Goal: Transaction & Acquisition: Book appointment/travel/reservation

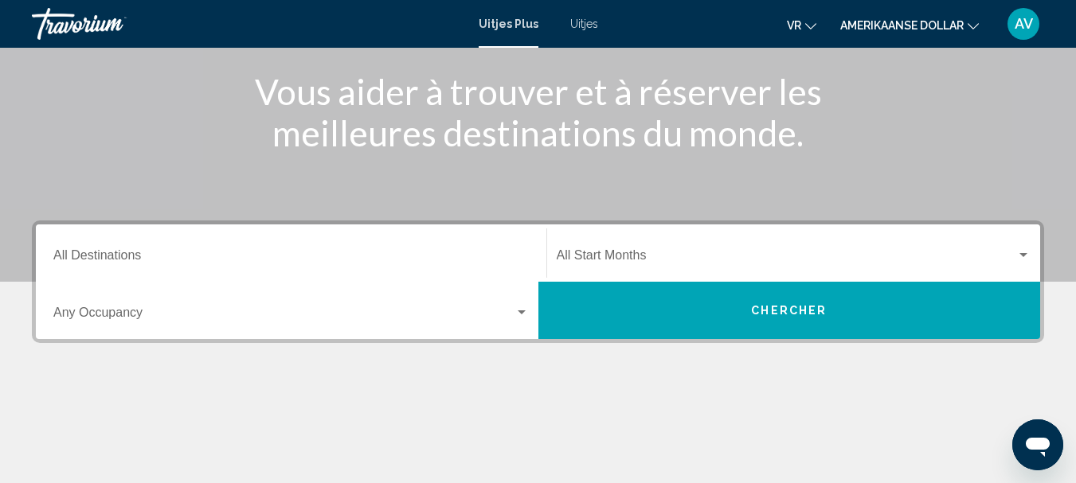
scroll to position [239, 0]
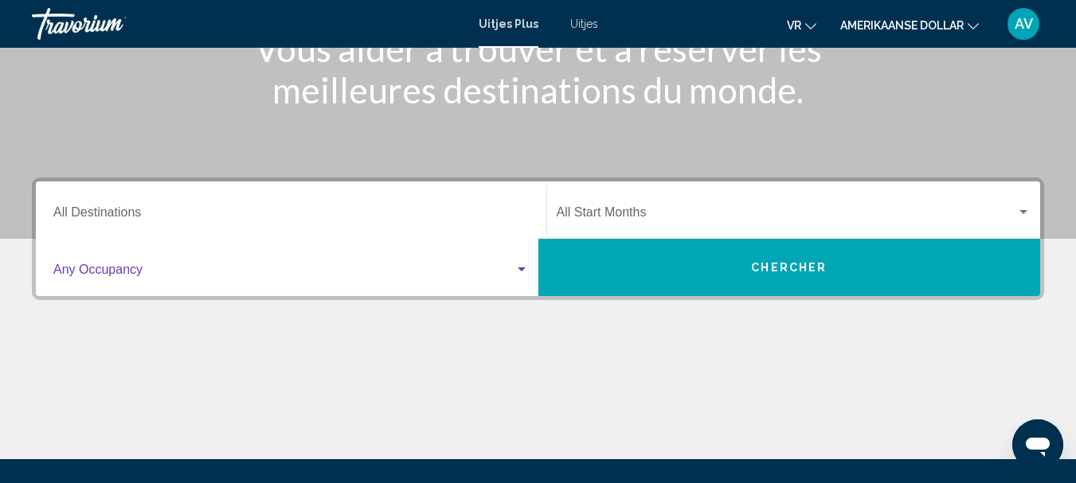
click at [521, 269] on div "Zoekwidget" at bounding box center [521, 269] width 8 height 4
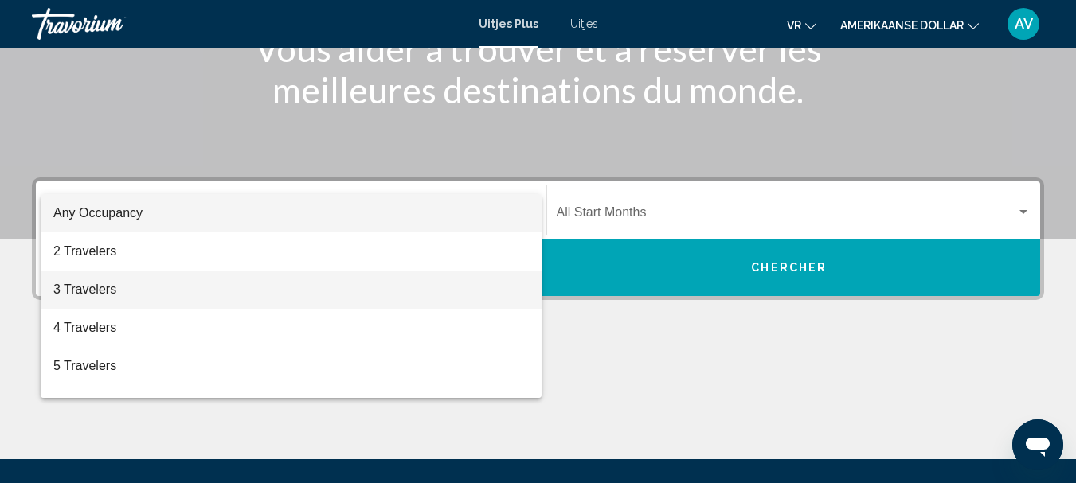
scroll to position [365, 0]
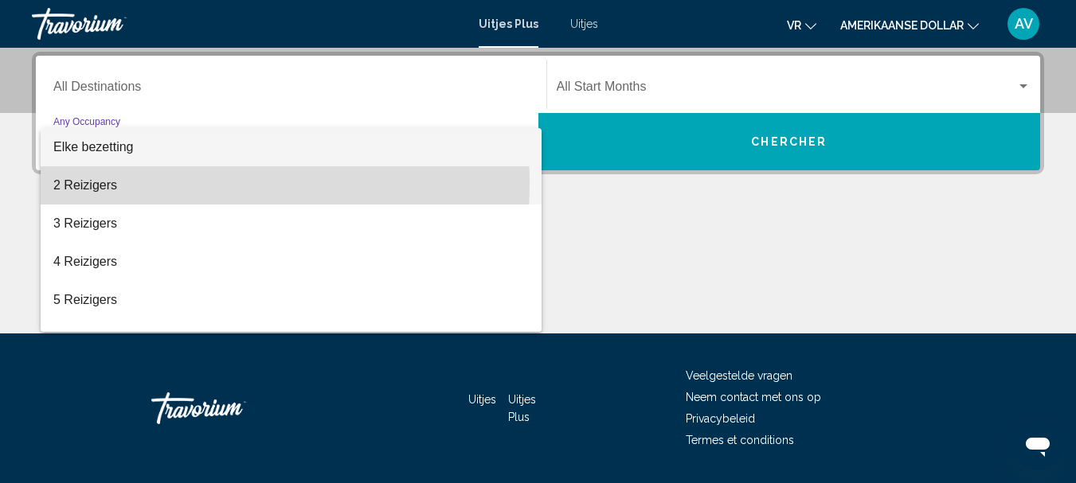
click at [102, 184] on font "2 Reizigers" at bounding box center [85, 185] width 64 height 14
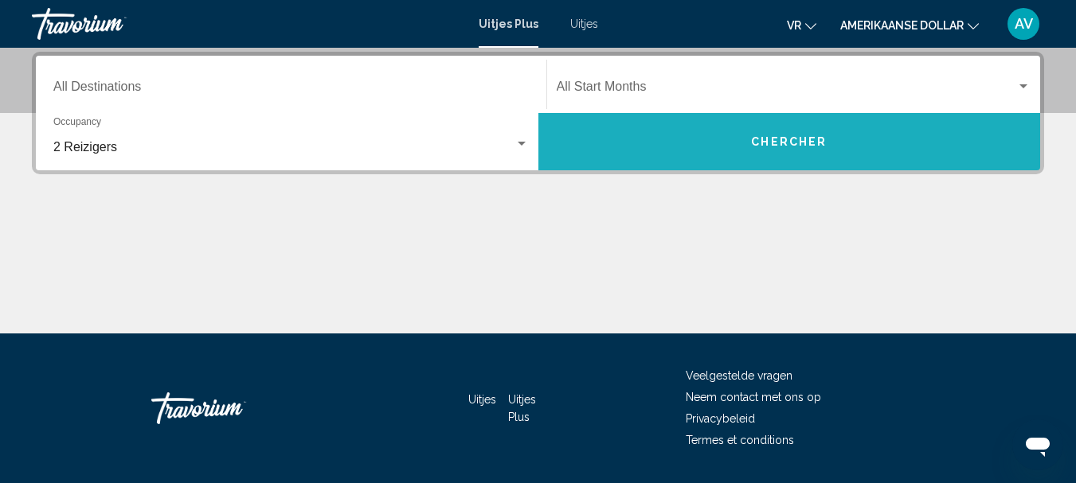
click at [672, 146] on button "Chercher" at bounding box center [789, 141] width 502 height 57
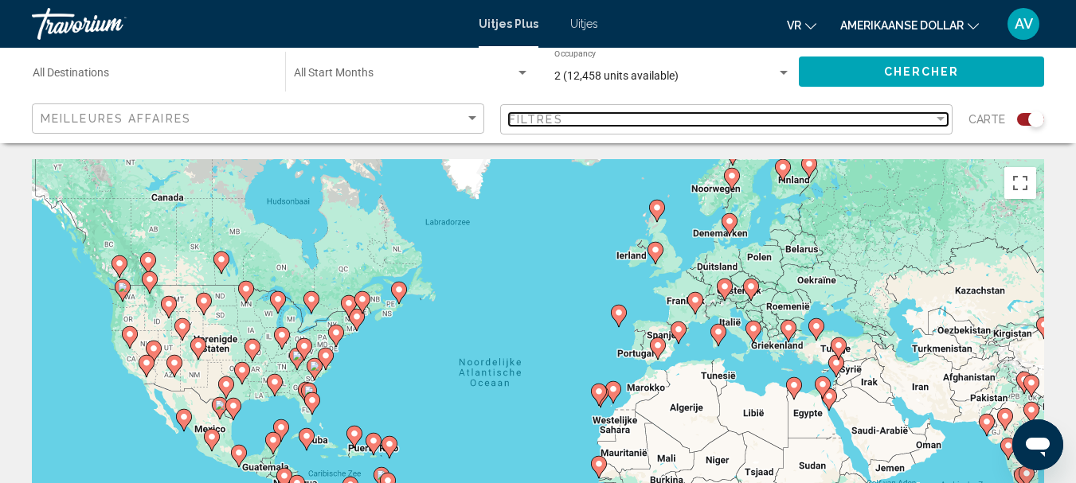
click at [943, 118] on div "Filter" at bounding box center [940, 119] width 8 height 4
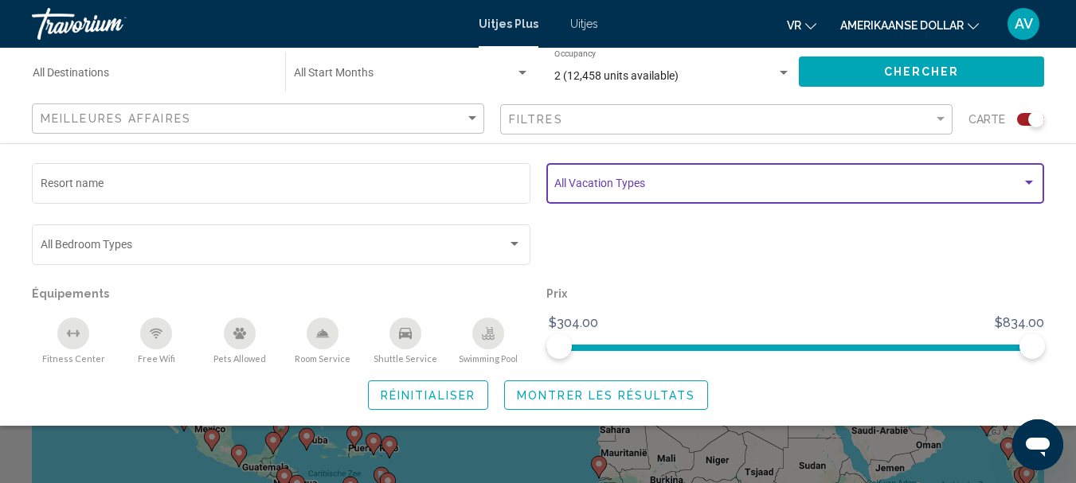
click at [1029, 185] on div "Search widget" at bounding box center [1029, 183] width 8 height 4
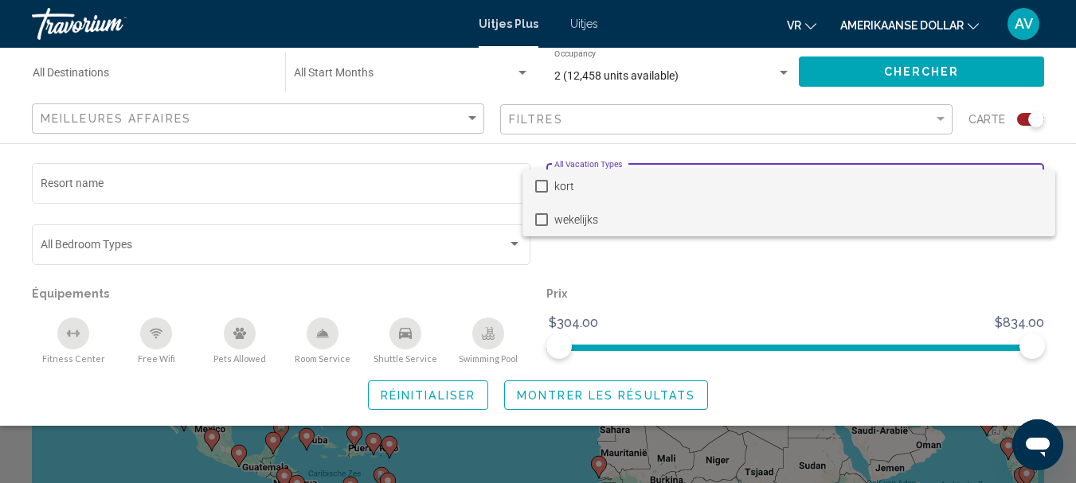
click at [537, 215] on mat-pseudo-checkbox at bounding box center [541, 219] width 13 height 13
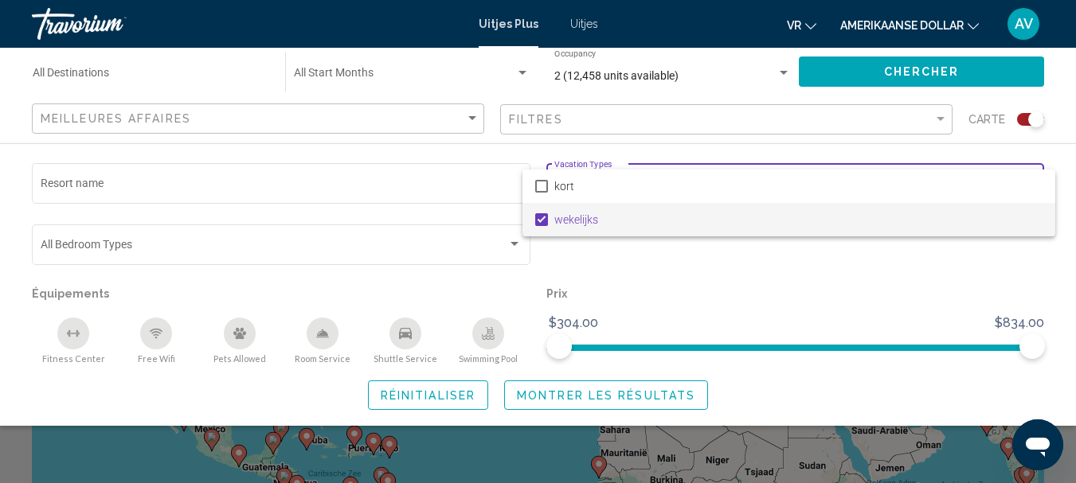
click at [764, 287] on div at bounding box center [538, 241] width 1076 height 483
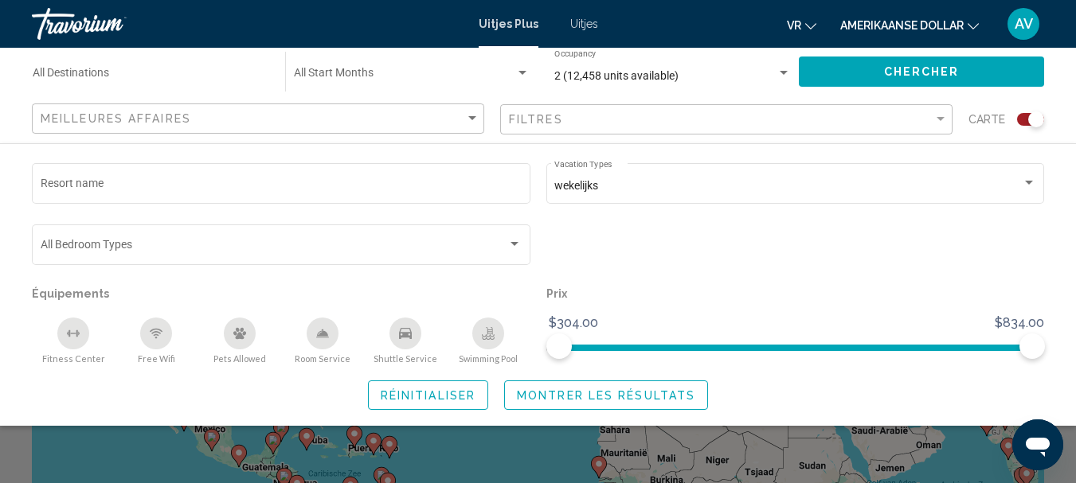
click at [537, 252] on div "Bedroom Types All Bedroom Types" at bounding box center [281, 251] width 514 height 61
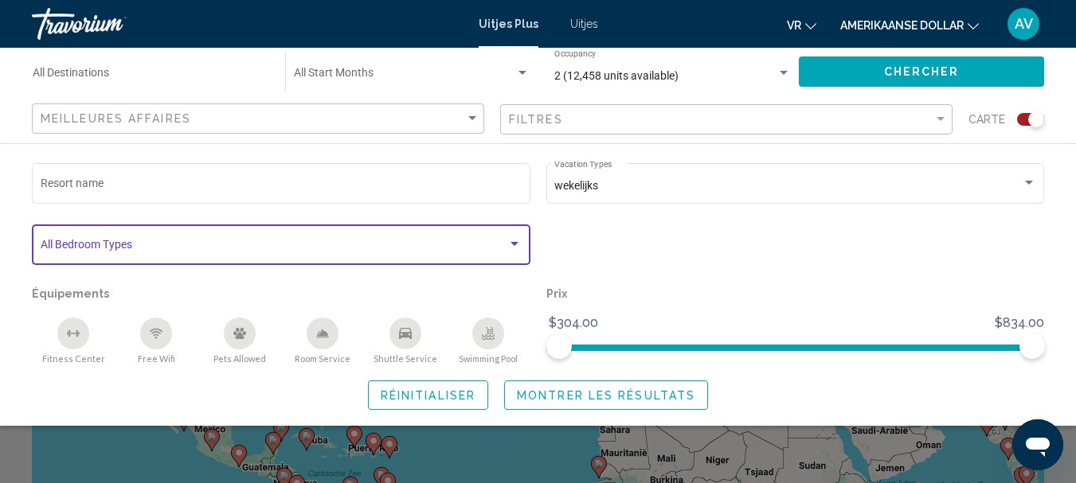
click at [517, 247] on div "Search widget" at bounding box center [514, 244] width 14 height 13
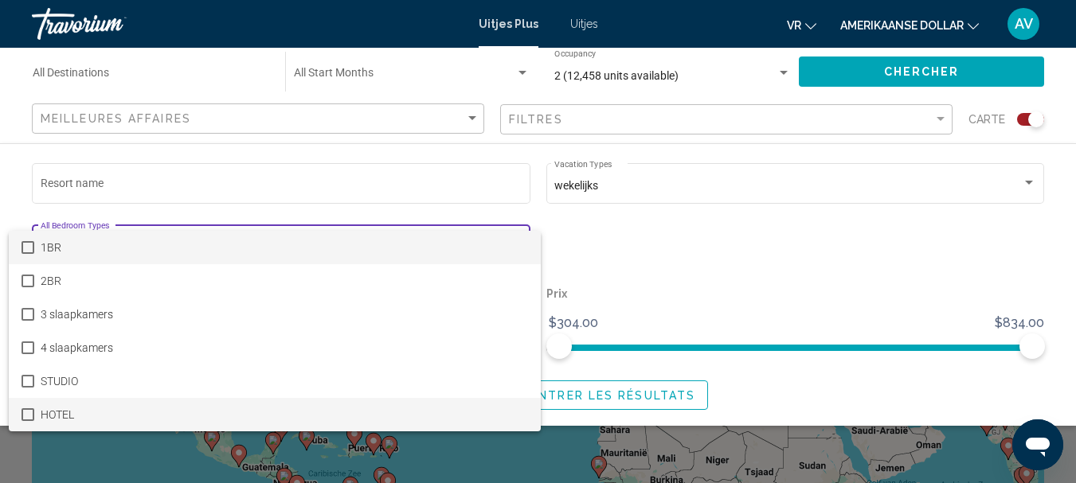
click at [33, 420] on mat-pseudo-checkbox at bounding box center [27, 414] width 13 height 13
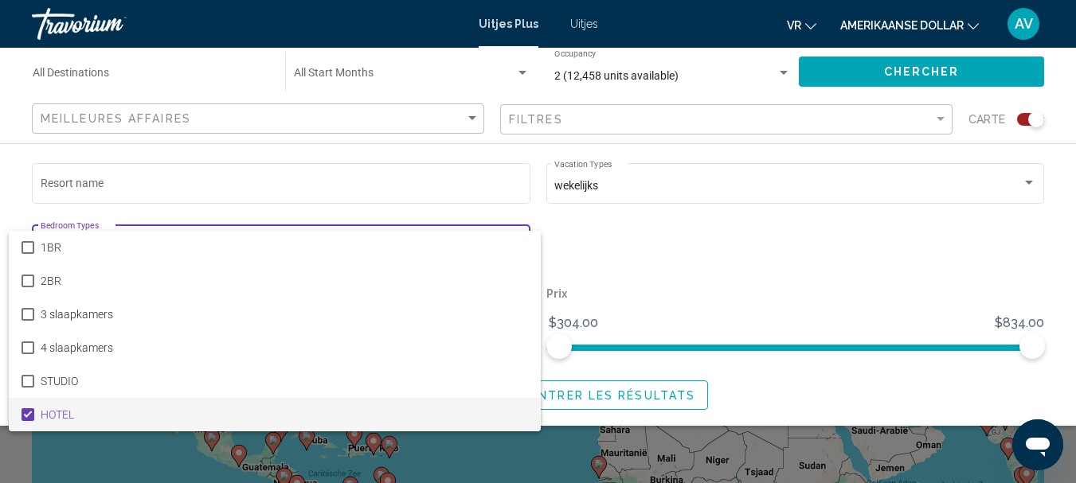
click at [716, 239] on div at bounding box center [538, 241] width 1076 height 483
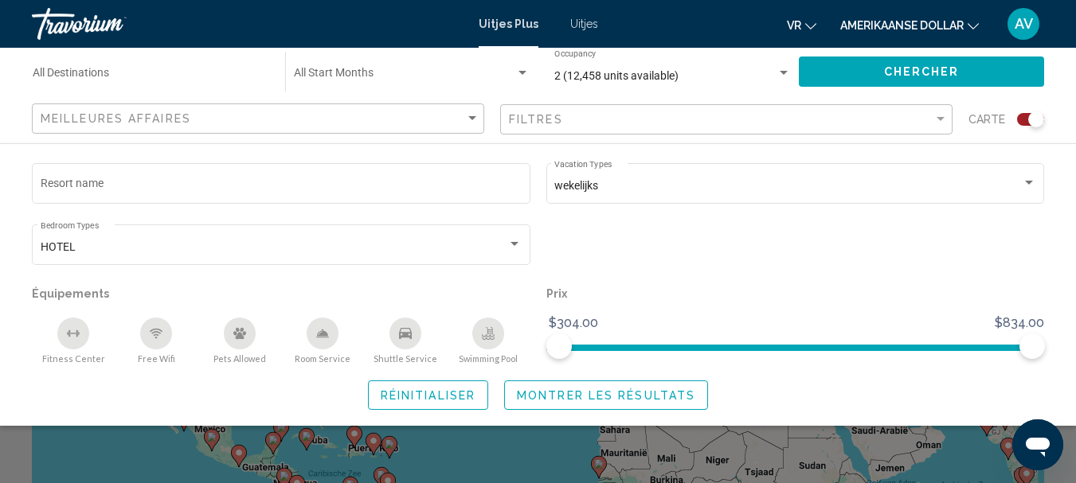
click at [470, 111] on div "Meilleures affaires" at bounding box center [260, 118] width 439 height 29
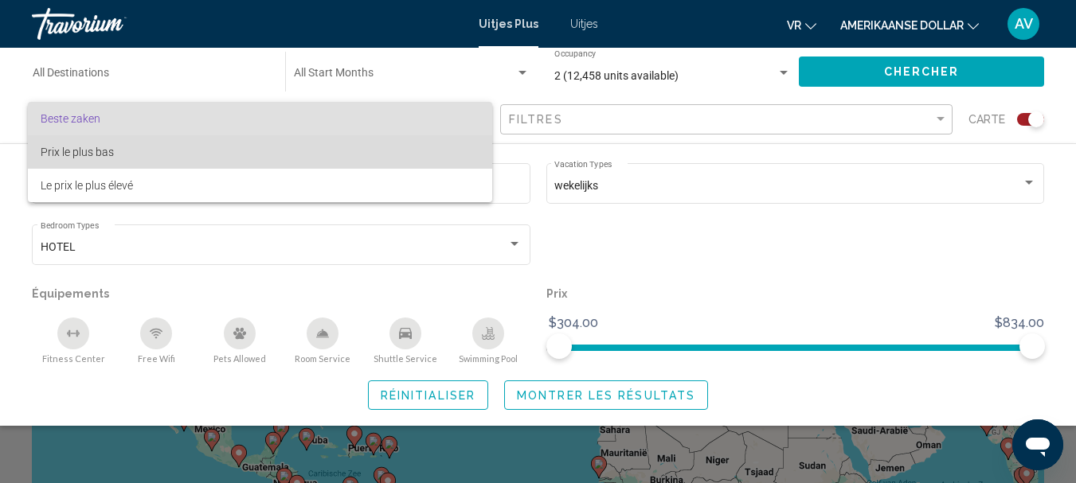
click at [116, 155] on span "Prix ​​le plus bas" at bounding box center [260, 151] width 439 height 33
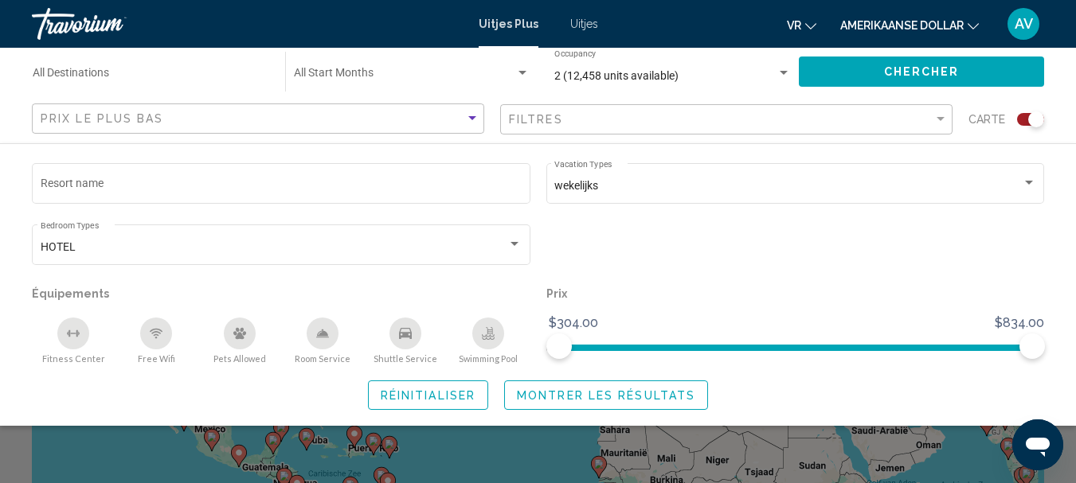
click at [970, 26] on icon "Valuta wijzigen" at bounding box center [972, 26] width 11 height 6
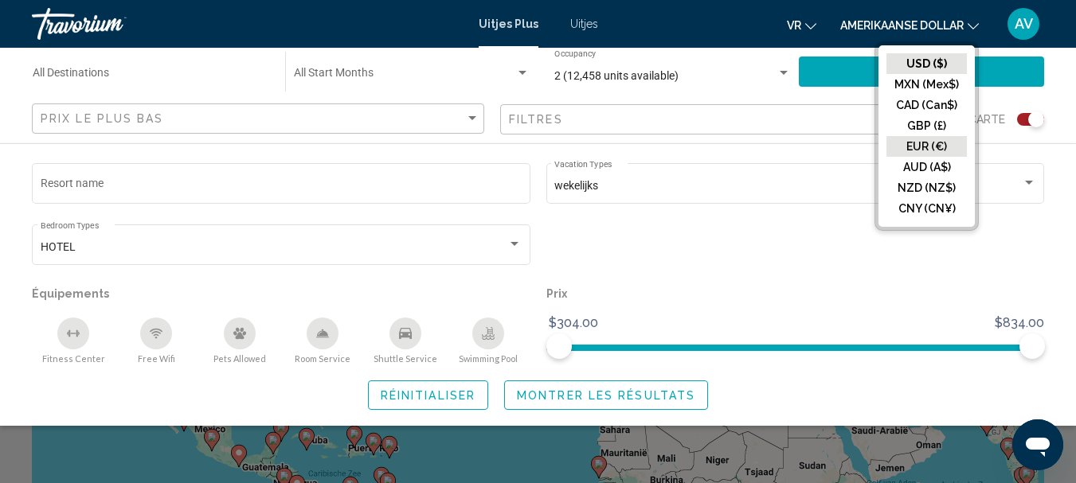
click at [925, 140] on button "EUR (€)" at bounding box center [926, 146] width 80 height 21
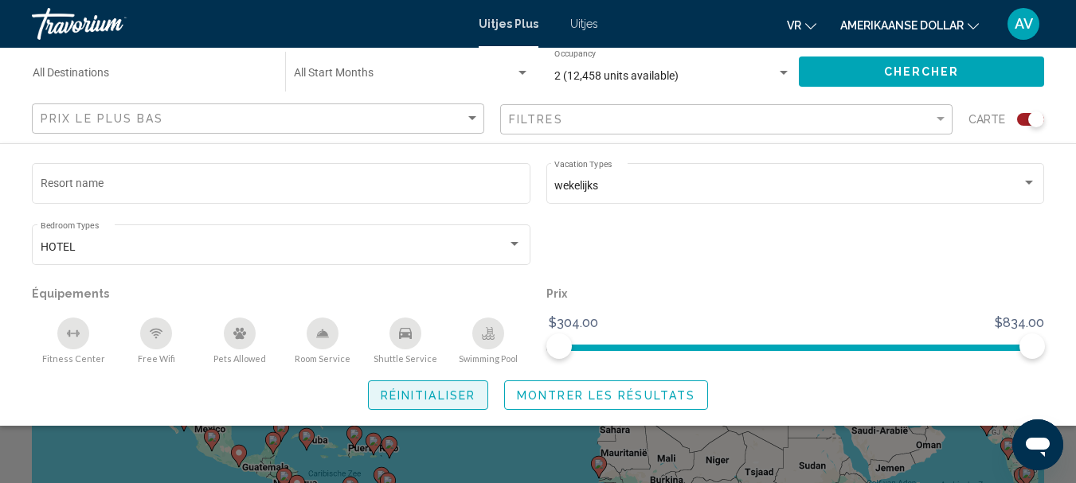
click at [438, 390] on span "Réinitialiser" at bounding box center [428, 395] width 95 height 13
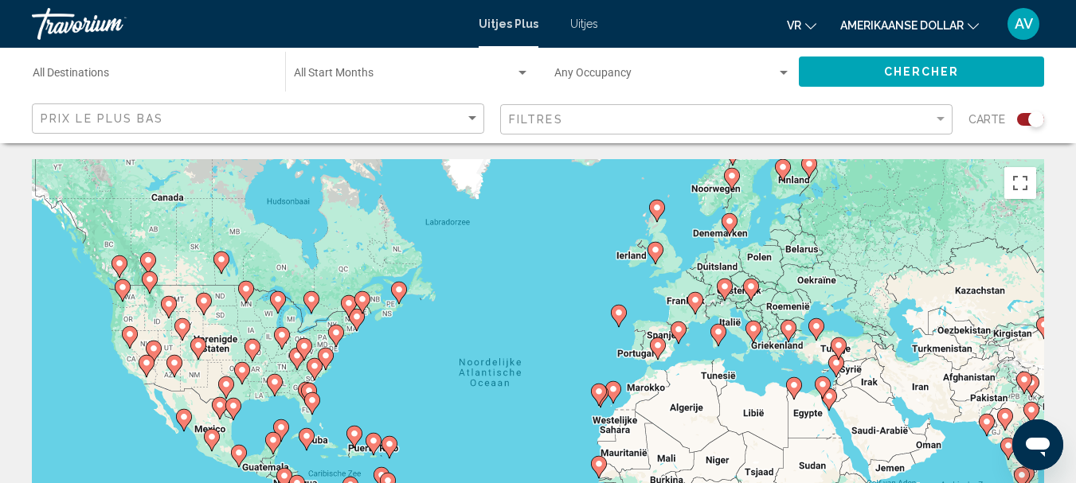
click at [112, 74] on input "Destination All Destinations" at bounding box center [151, 76] width 236 height 13
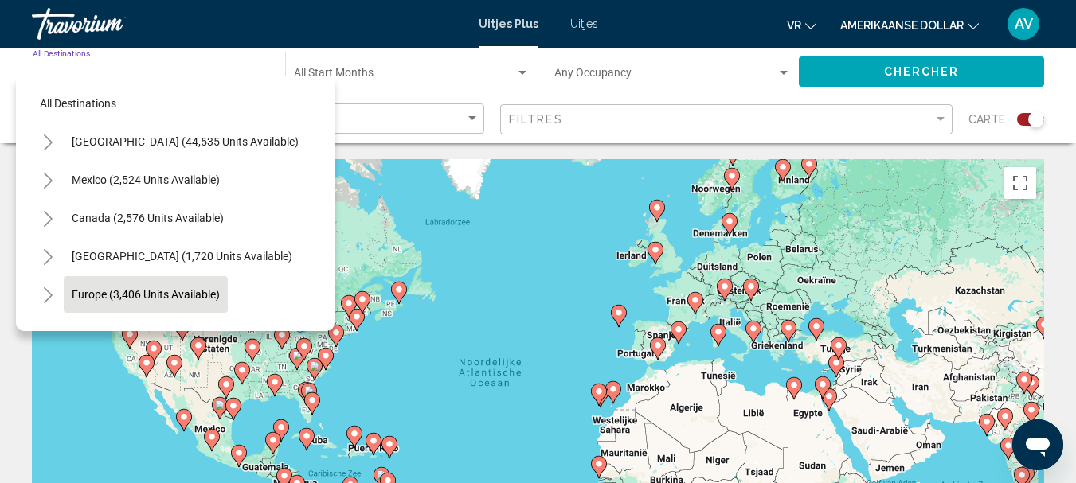
click at [176, 283] on button "Europe (3,406 units available)" at bounding box center [146, 294] width 164 height 37
type input "**********"
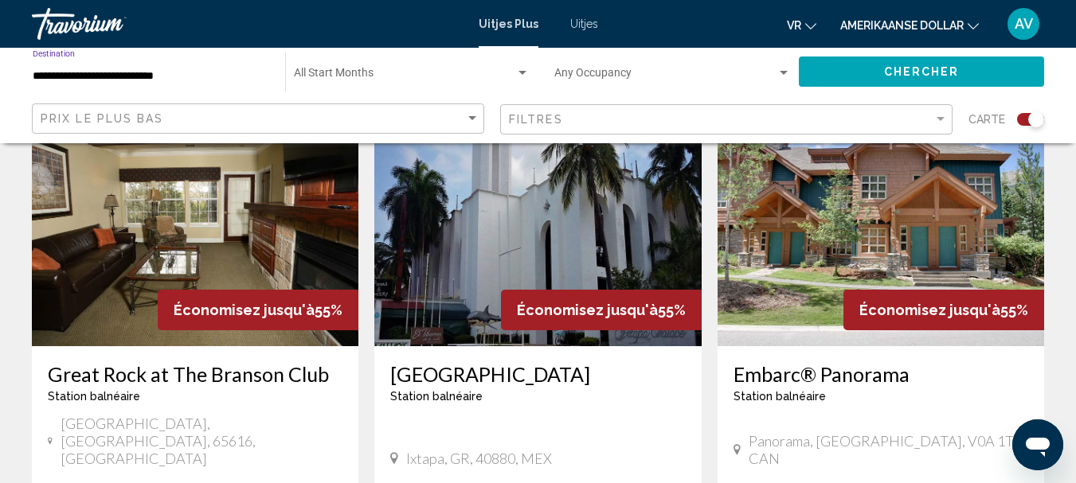
scroll to position [2547, 0]
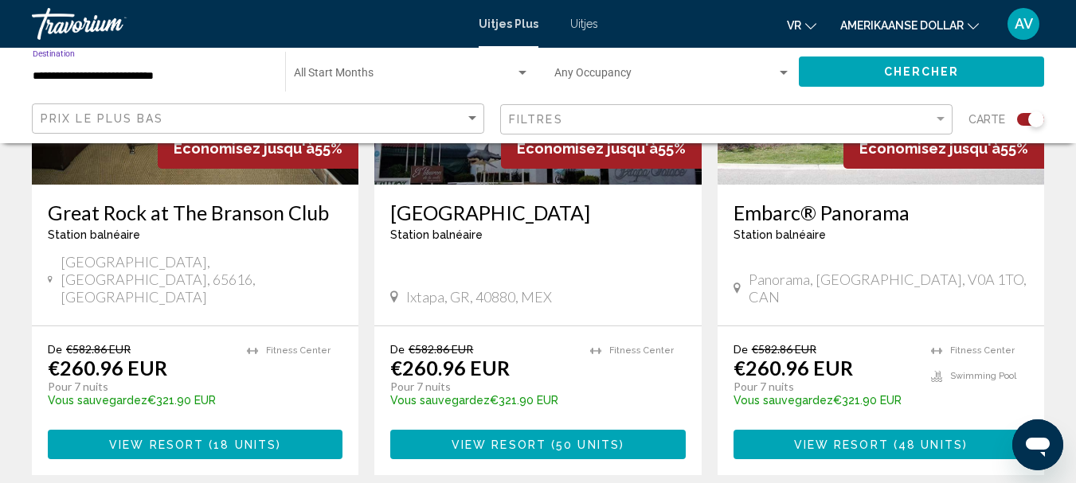
drag, startPoint x: 426, startPoint y: 413, endPoint x: 437, endPoint y: 406, distance: 13.2
